Goal: Information Seeking & Learning: Learn about a topic

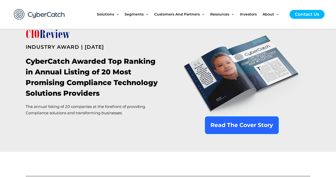
scroll to position [334, 0]
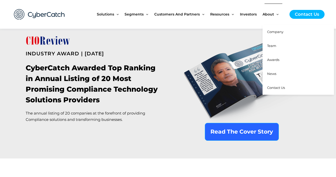
click at [271, 74] on span "News" at bounding box center [271, 74] width 9 height 4
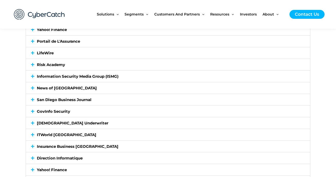
scroll to position [1073, 0]
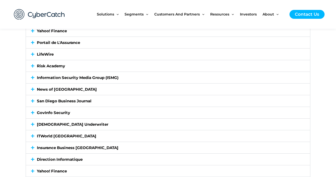
click at [52, 136] on link "ITWorld [GEOGRAPHIC_DATA]" at bounding box center [66, 136] width 59 height 5
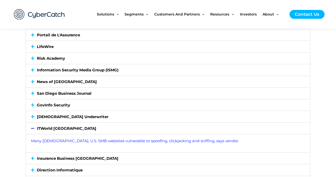
scroll to position [1046, 0]
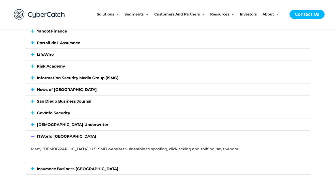
click at [53, 150] on link "Many [DEMOGRAPHIC_DATA], U.S. SMB websites vulnerable to spoofing, clickjacking…" at bounding box center [134, 149] width 207 height 5
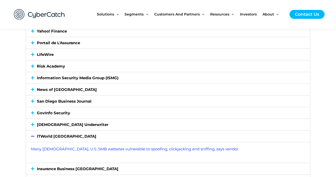
click at [54, 114] on link "GovInfo Security" at bounding box center [53, 112] width 33 height 5
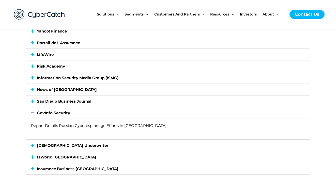
click at [72, 127] on link "Report Details Russian Cyberespionage Efforts in [GEOGRAPHIC_DATA]" at bounding box center [99, 125] width 136 height 5
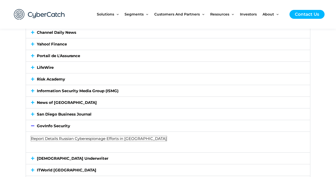
scroll to position [1030, 0]
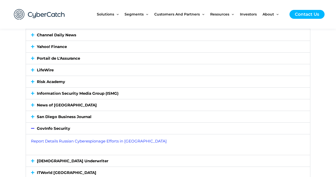
click at [86, 118] on link "San Diego Business Journal" at bounding box center [64, 116] width 55 height 5
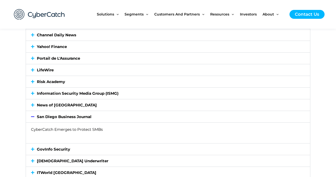
click at [98, 130] on link "CyberCatch Emerges to Protect SMBs" at bounding box center [67, 129] width 72 height 5
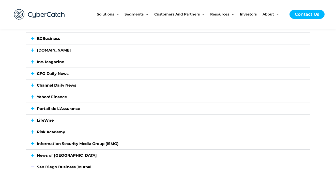
scroll to position [978, 0]
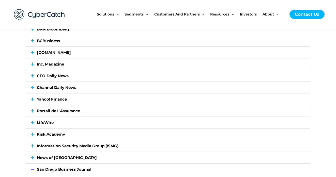
click at [54, 66] on link "Inc. Magazine" at bounding box center [50, 64] width 27 height 5
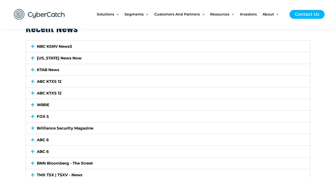
scroll to position [505, 0]
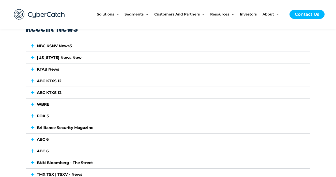
click at [45, 138] on link "ABC 6" at bounding box center [43, 139] width 12 height 5
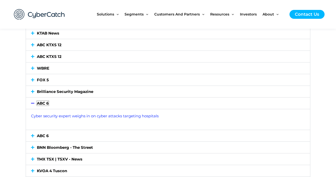
scroll to position [543, 0]
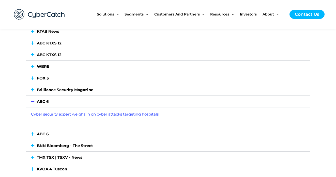
click at [45, 134] on link "ABC 6" at bounding box center [43, 134] width 12 height 5
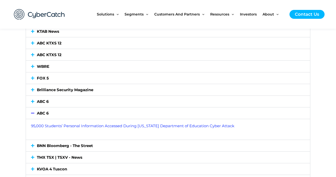
click at [43, 102] on link "ABC 6" at bounding box center [43, 101] width 12 height 5
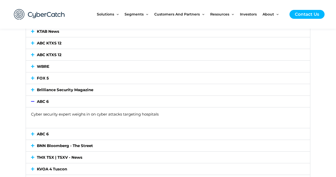
click at [58, 114] on link "Cyber security expert weighs in on cyber attacks targeting hospitals" at bounding box center [94, 114] width 127 height 5
click at [63, 132] on div "ABC 6" at bounding box center [168, 133] width 284 height 11
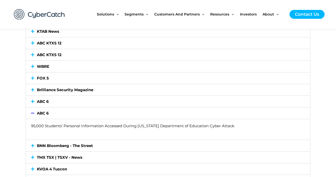
click at [65, 127] on link "95,000 Students’ Personal Information Accessed During [US_STATE] Department of …" at bounding box center [132, 125] width 203 height 5
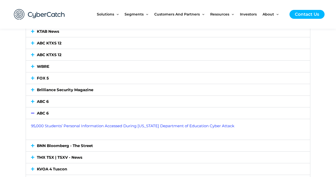
click at [82, 145] on link "BNN Bloomberg - The Street" at bounding box center [65, 145] width 56 height 5
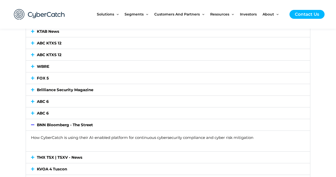
click at [106, 139] on link "How CyberCatch is using their AI-enabled platform for continuous cybersecurity …" at bounding box center [142, 137] width 222 height 5
